Goal: Information Seeking & Learning: Learn about a topic

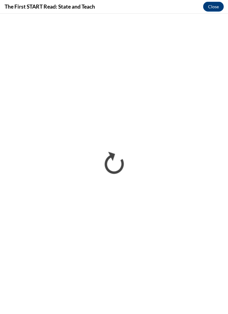
scroll to position [1141, 0]
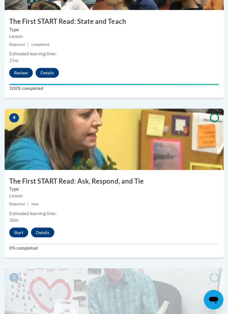
scroll to position [586, 0]
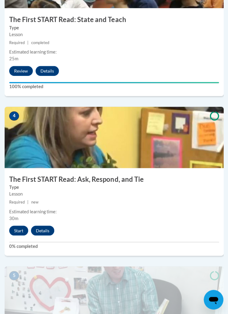
click at [16, 225] on button "Start" at bounding box center [18, 230] width 19 height 10
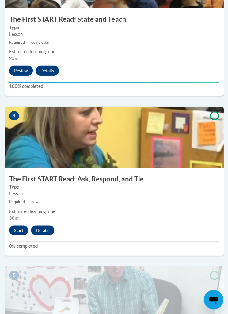
scroll to position [605, 0]
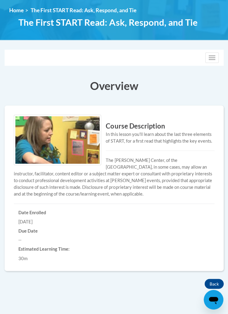
scroll to position [80, 0]
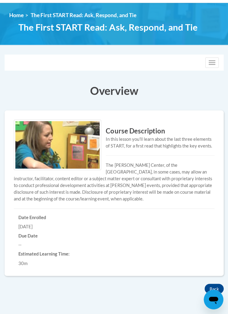
click at [210, 284] on button "Back" at bounding box center [213, 289] width 19 height 10
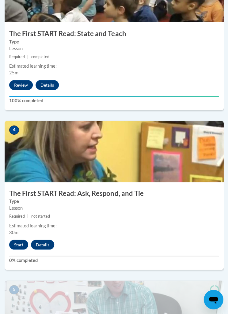
scroll to position [572, 0]
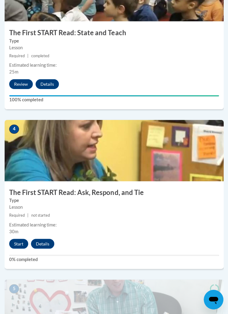
click at [18, 239] on button "Start" at bounding box center [18, 244] width 19 height 10
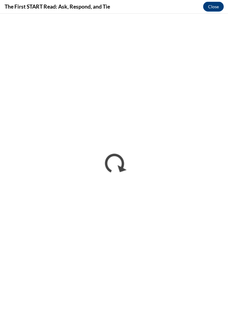
scroll to position [1424, 0]
